Goal: Find specific page/section: Find specific page/section

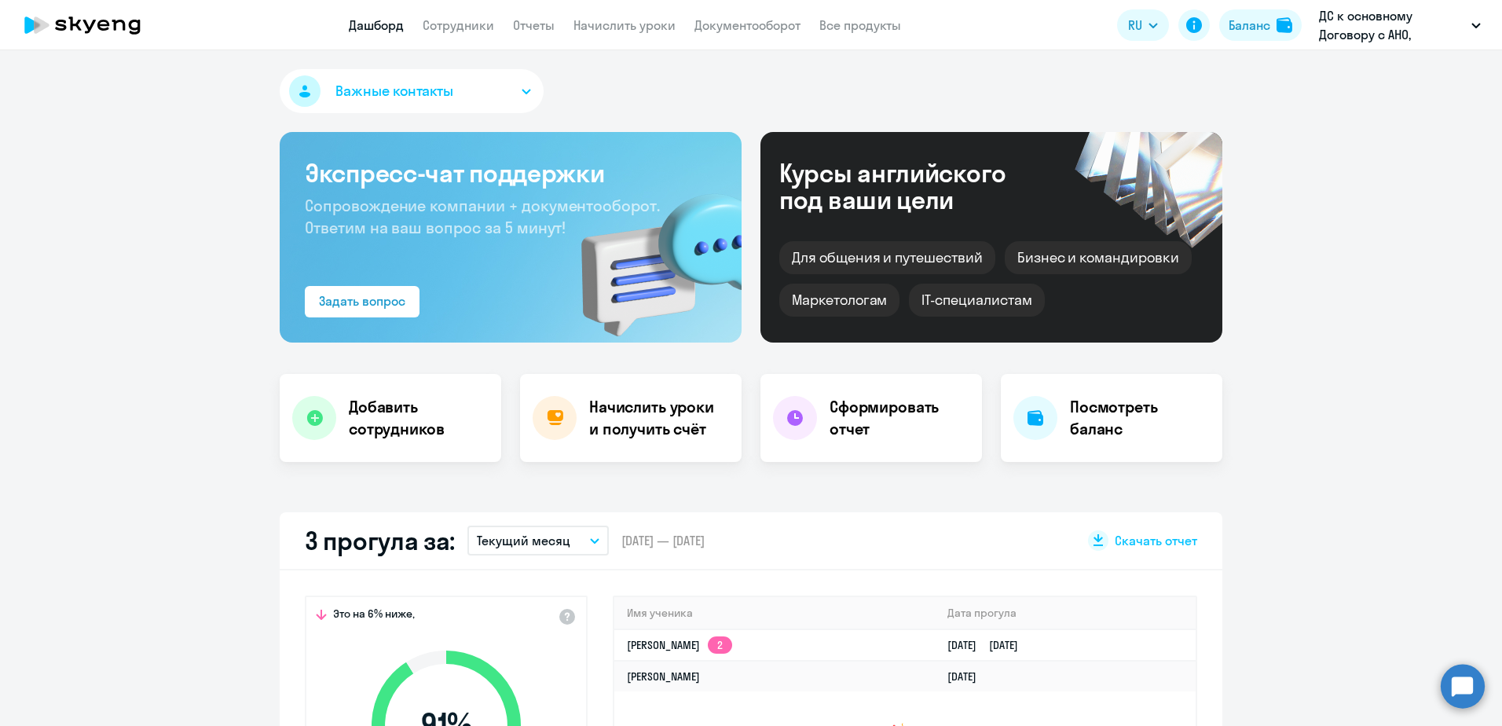
select select "30"
click at [441, 33] on app-menu-item-link "Сотрудники" at bounding box center [458, 26] width 71 height 20
click at [444, 28] on link "Сотрудники" at bounding box center [458, 25] width 71 height 16
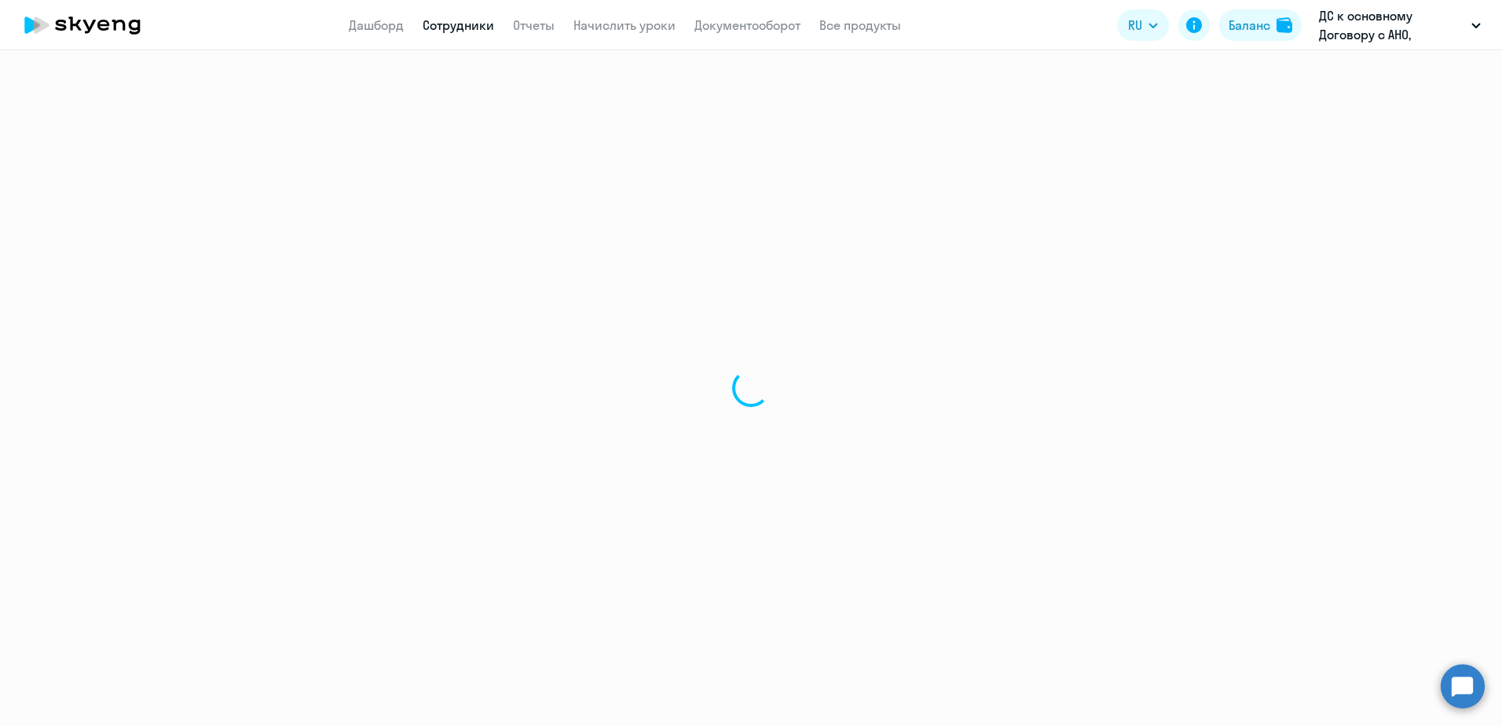
select select "30"
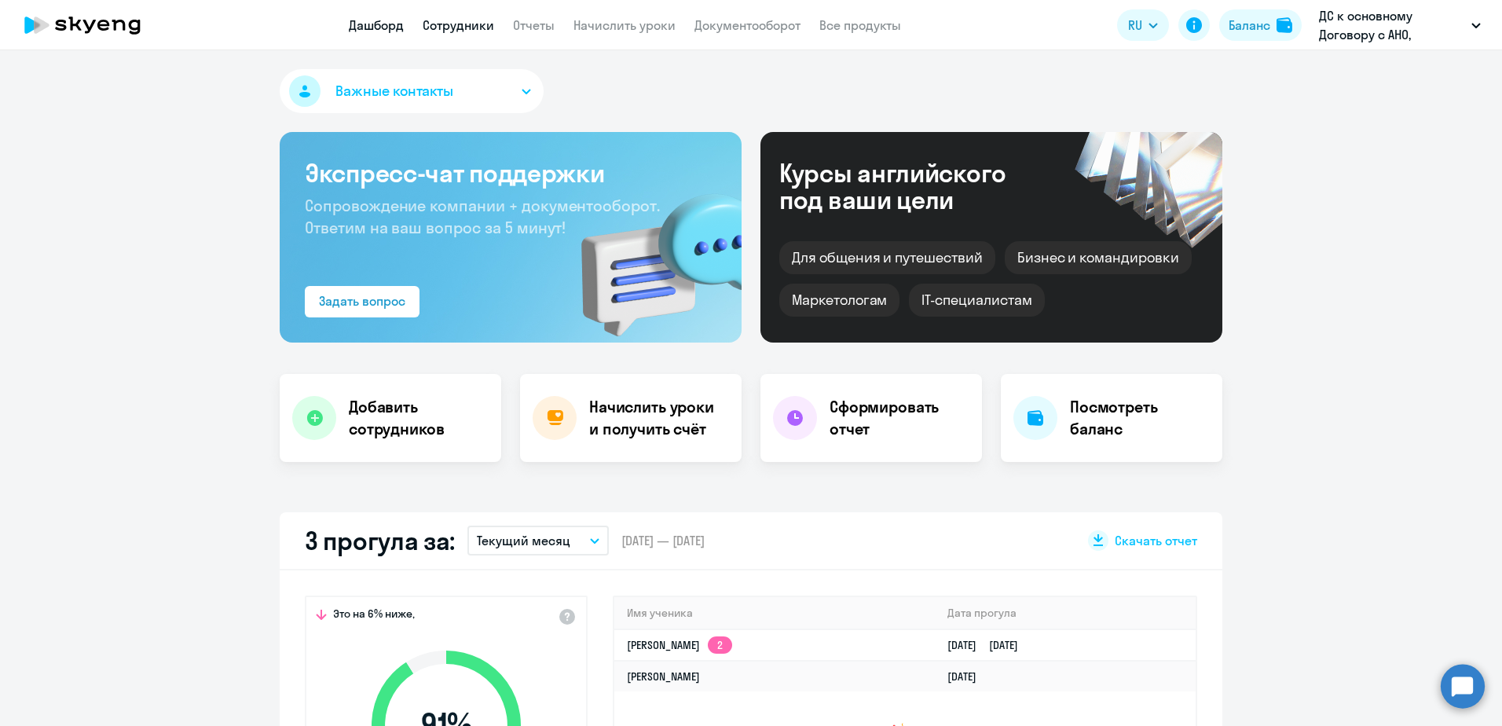
click at [478, 24] on link "Сотрудники" at bounding box center [458, 25] width 71 height 16
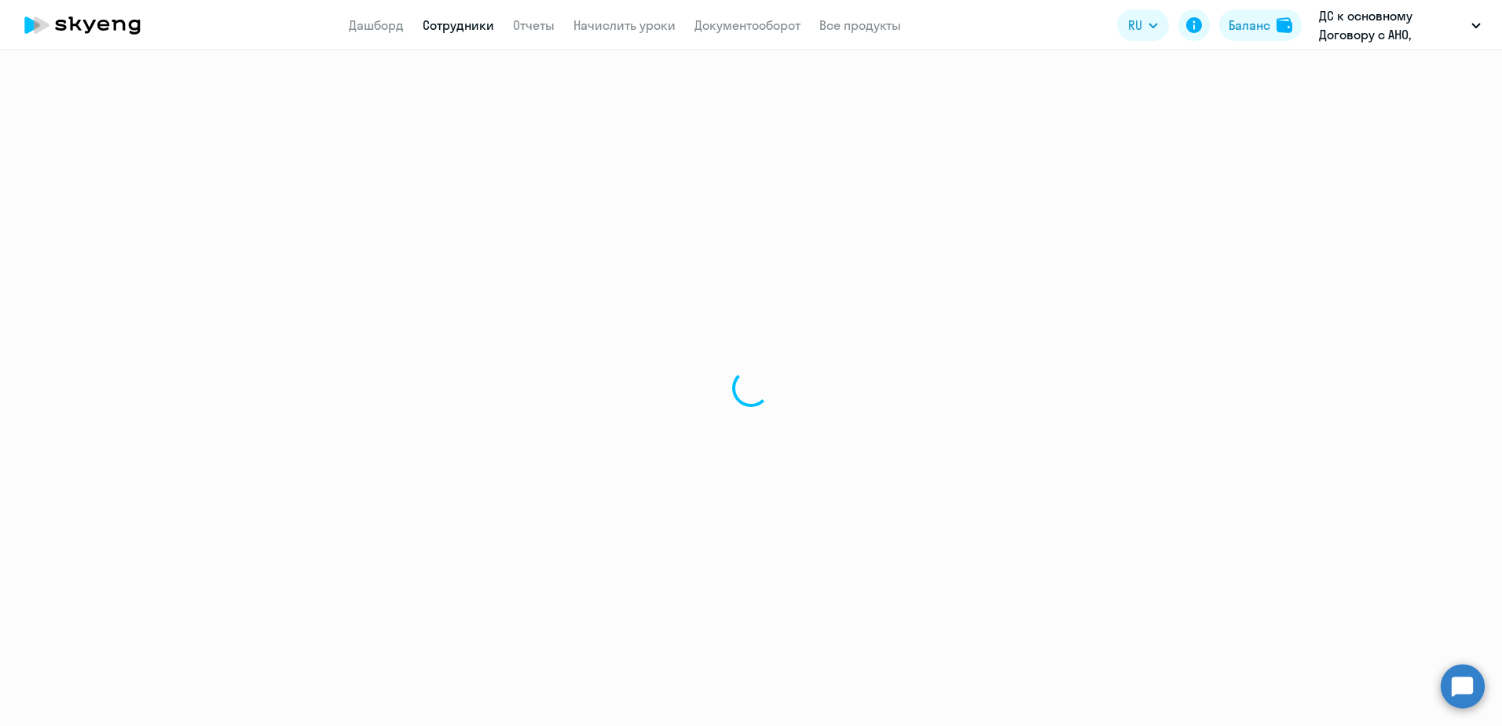
select select "30"
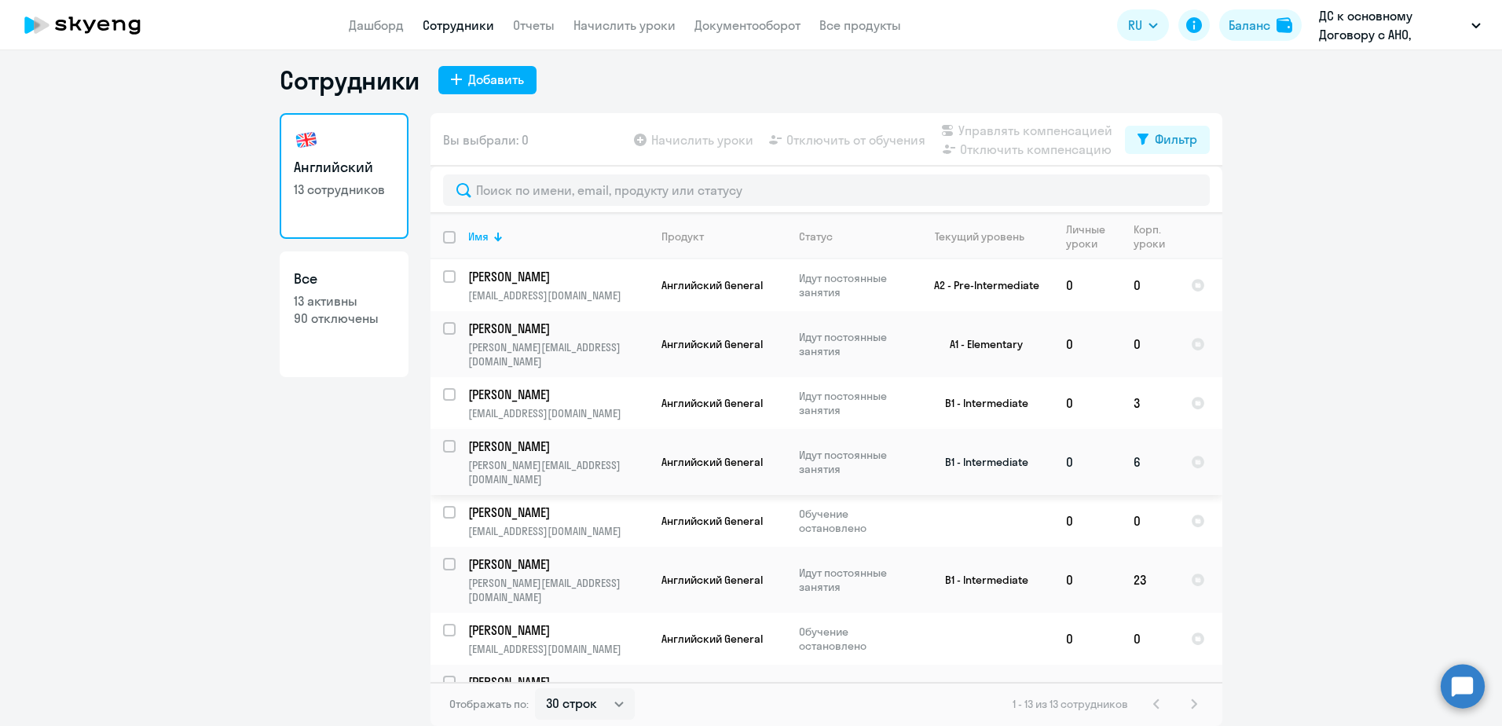
scroll to position [251, 0]
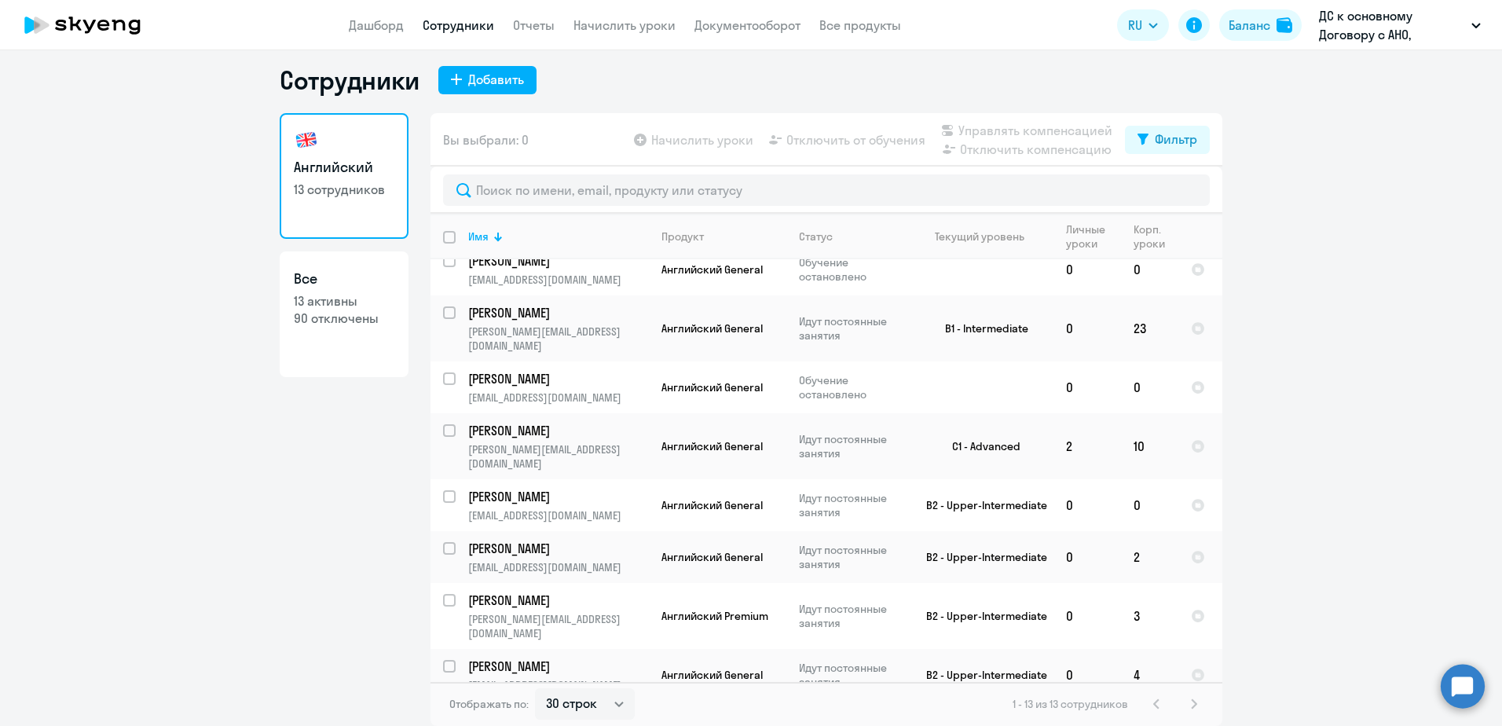
click at [1349, 202] on ng-component "Сотрудники Добавить Английский 13 сотрудников Все 13 активны 90 отключены Вы вы…" at bounding box center [751, 394] width 1502 height 661
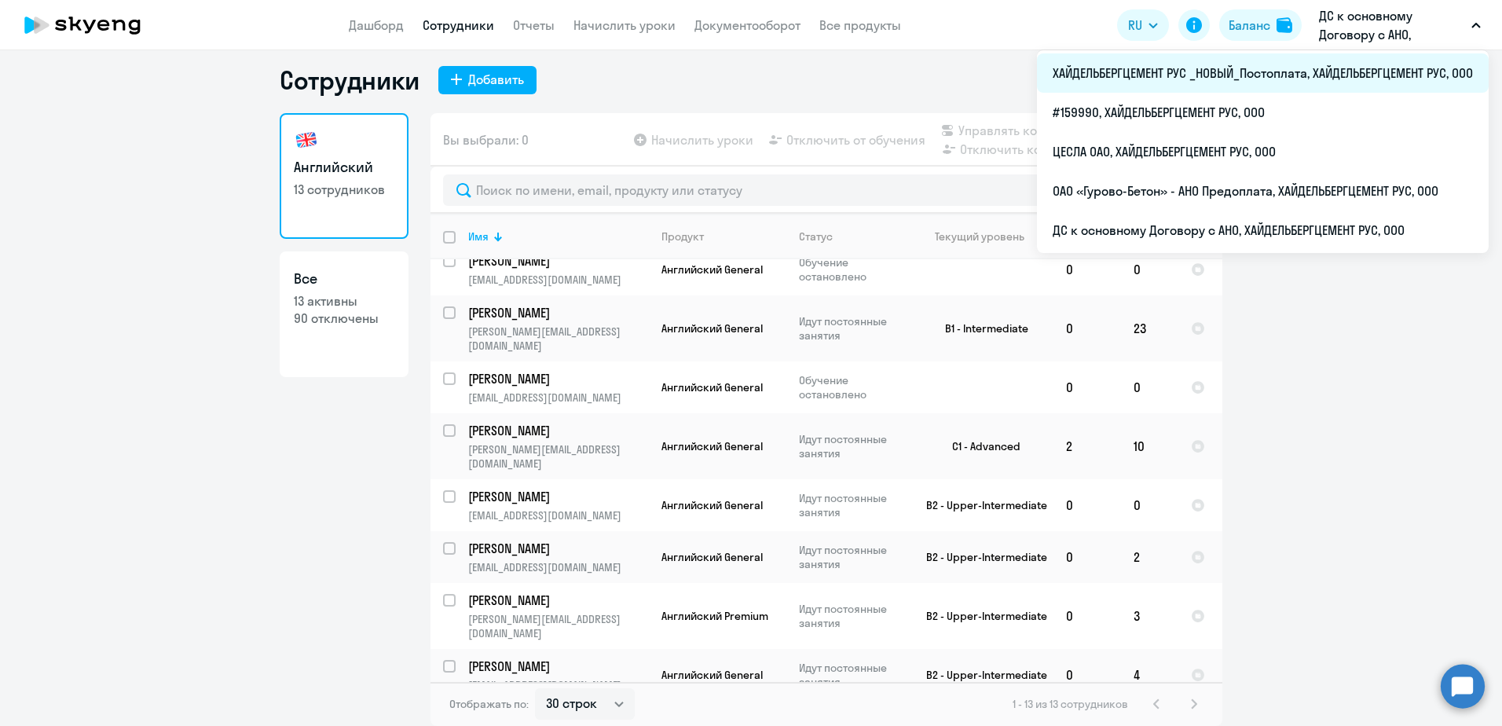
click at [1280, 69] on li "ХАЙДЕЛЬБЕРГЦЕМЕНТ РУС _НОВЫЙ_Постоплата, ХАЙДЕЛЬБЕРГЦЕМЕНТ РУС, ООО" at bounding box center [1263, 72] width 452 height 39
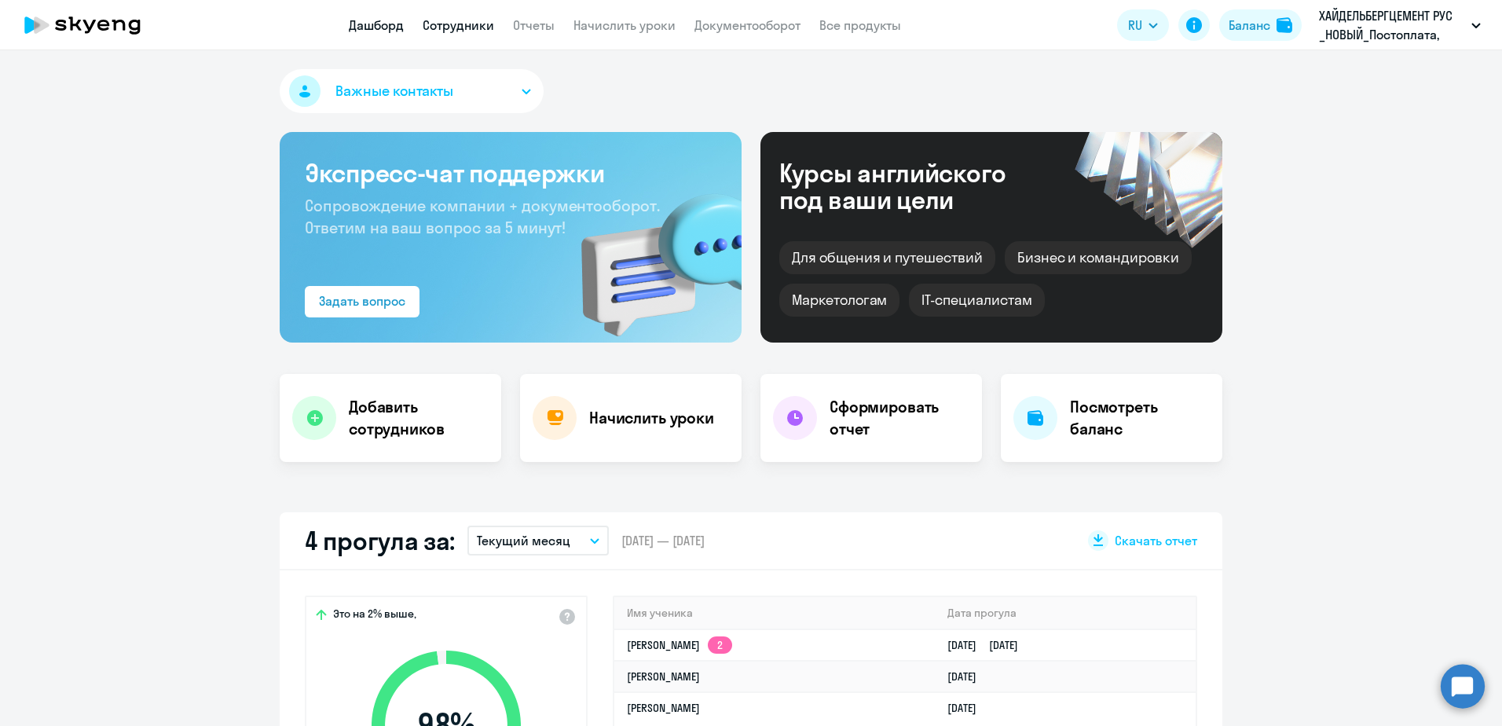
select select "30"
click at [448, 30] on link "Сотрудники" at bounding box center [458, 25] width 71 height 16
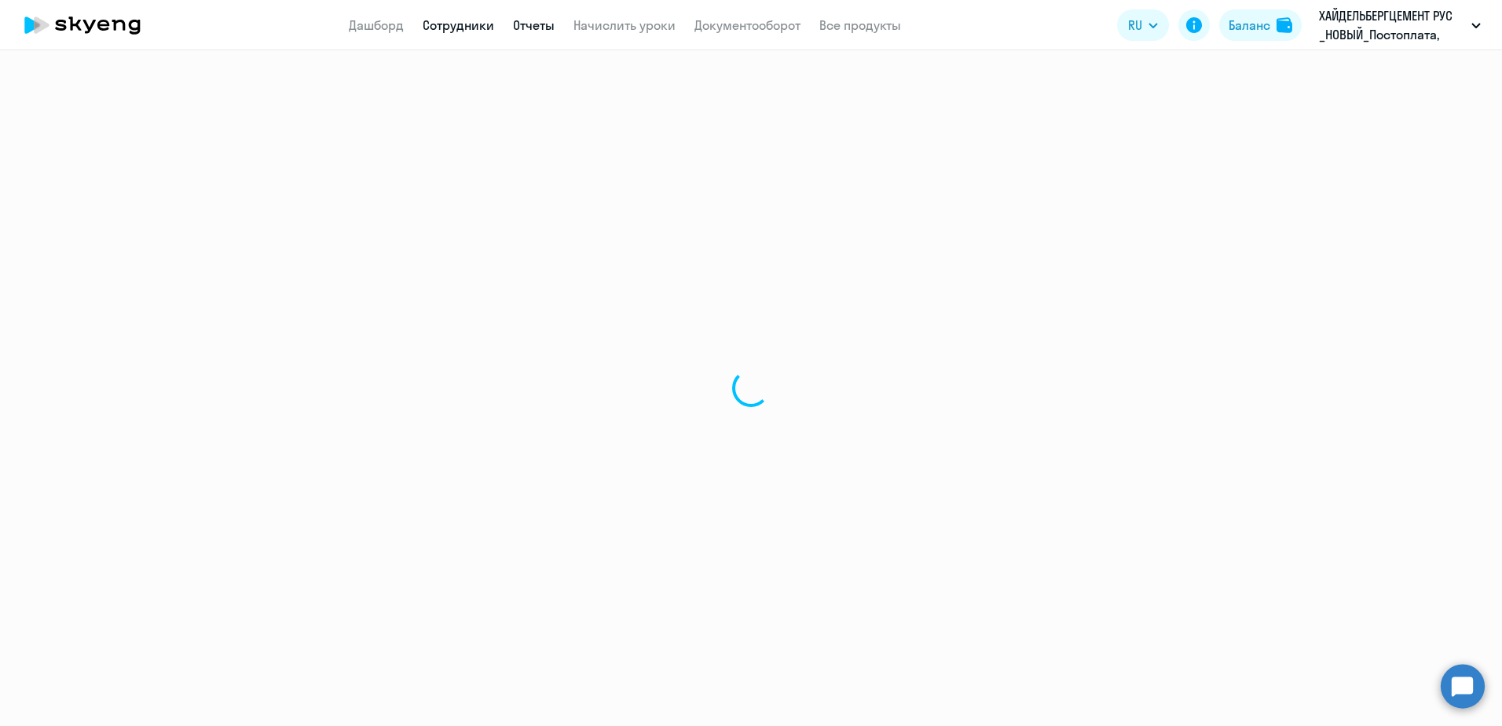
select select "30"
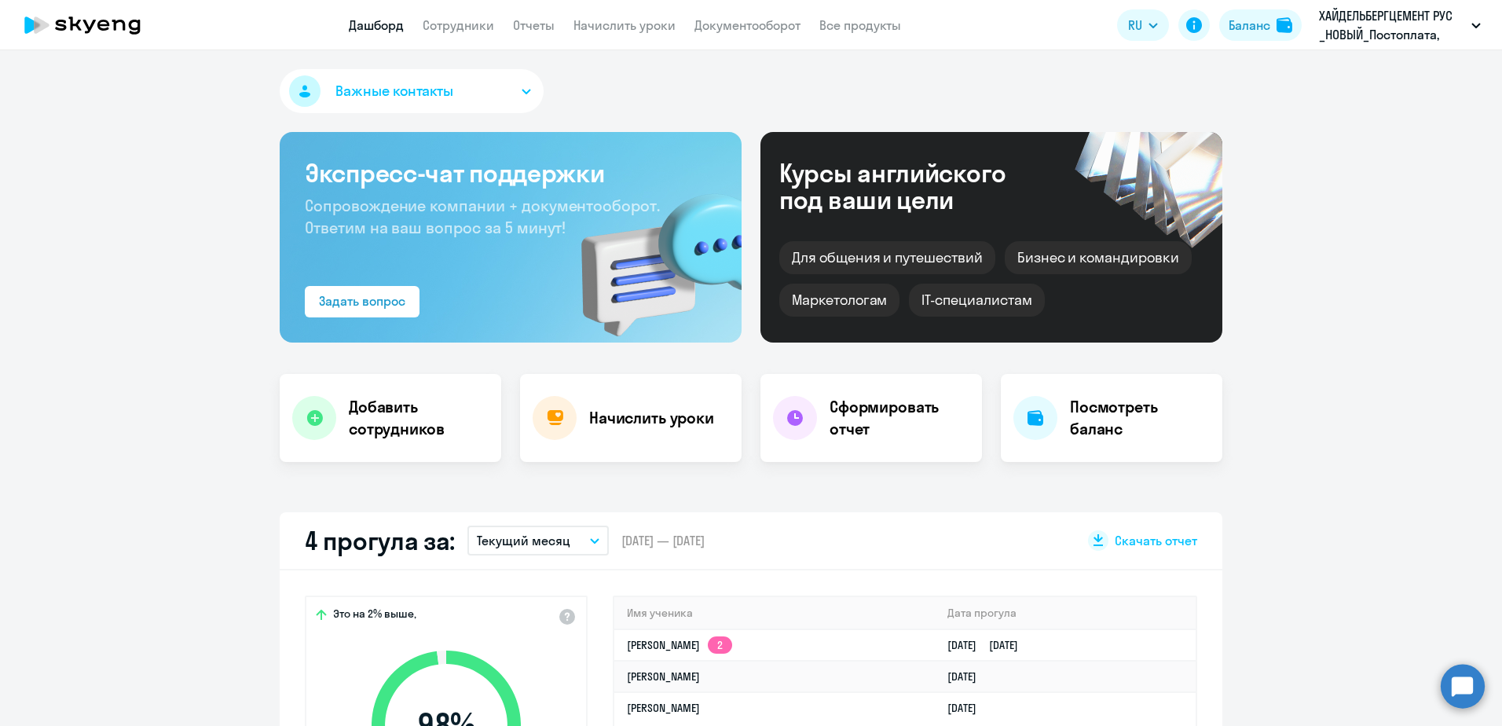
select select "30"
